Goal: Transaction & Acquisition: Purchase product/service

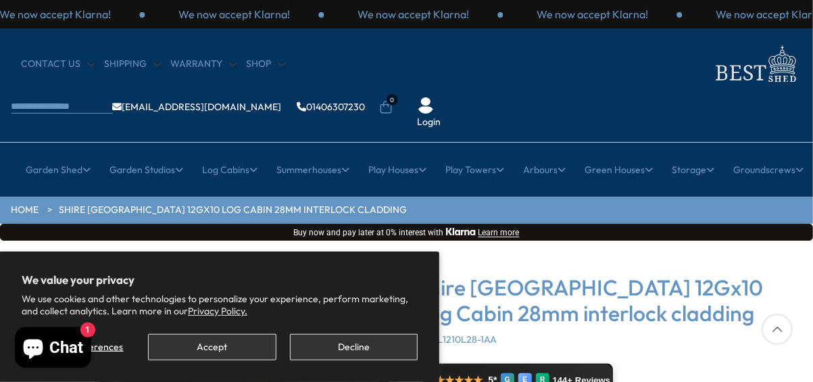
click at [546, 203] on ul "HOME Shire [GEOGRAPHIC_DATA] 12Gx10 Log Cabin 28mm interlock cladding" at bounding box center [406, 210] width 791 height 14
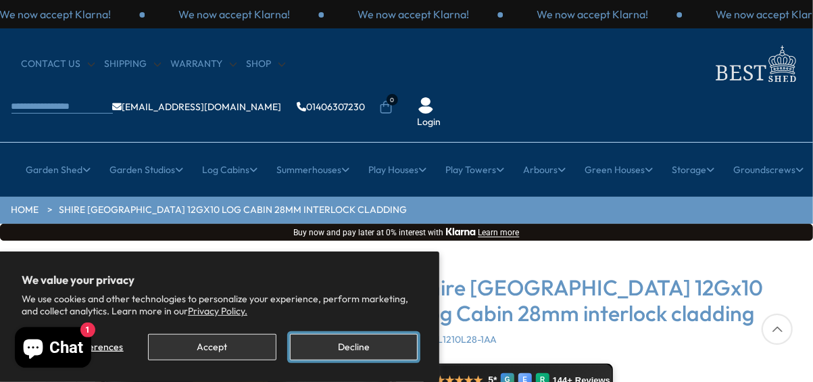
click at [351, 347] on button "Decline" at bounding box center [354, 347] width 128 height 26
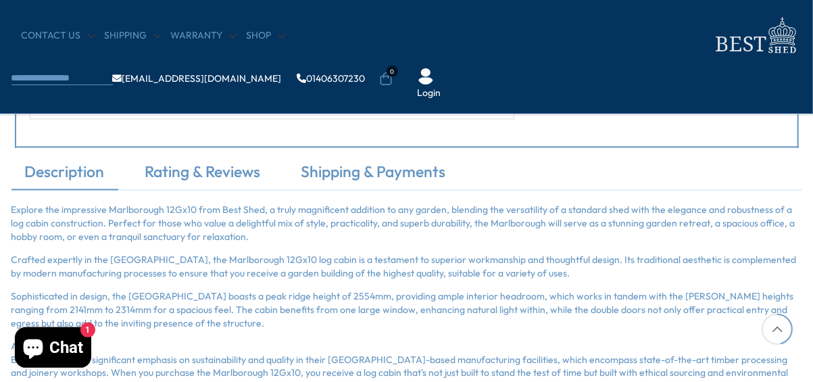
scroll to position [1243, 0]
